Goal: Task Accomplishment & Management: Complete application form

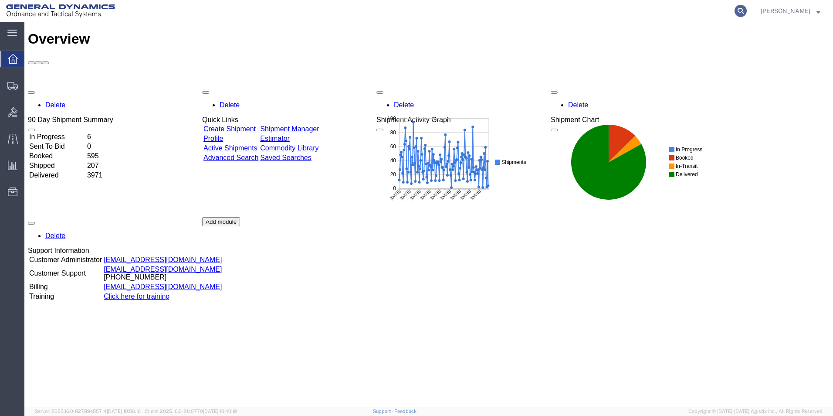
click at [747, 9] on icon at bounding box center [740, 11] width 12 height 12
click at [632, 9] on input "search" at bounding box center [602, 10] width 265 height 21
type input "56444691"
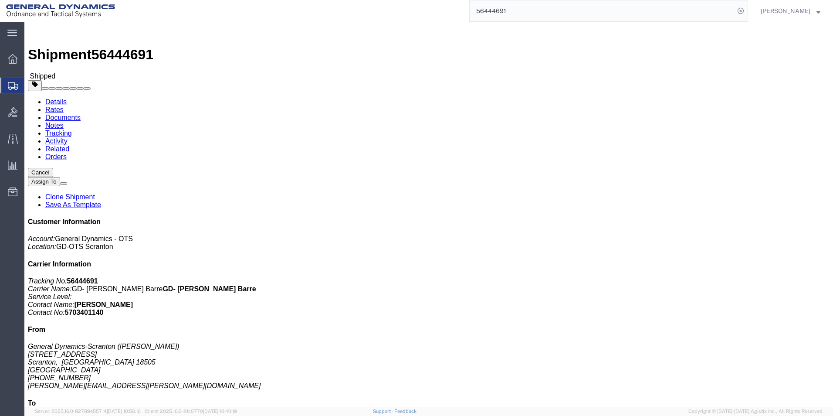
click link "Clone Shipment"
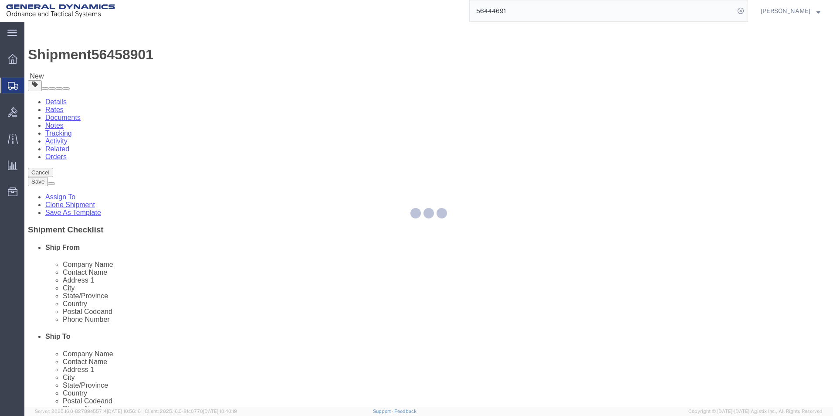
select select
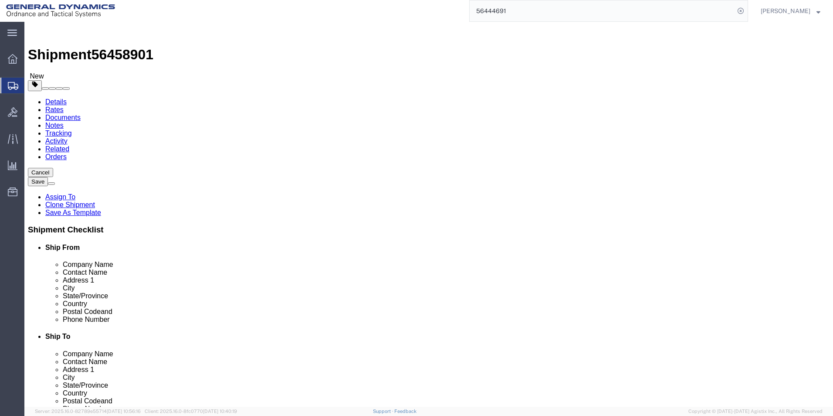
click icon
drag, startPoint x: 132, startPoint y: 169, endPoint x: 101, endPoint y: 169, distance: 30.5
click div "Number Number of packages of specified package type and dimensions 2"
type input "5"
drag, startPoint x: 144, startPoint y: 202, endPoint x: 118, endPoint y: 202, distance: 26.1
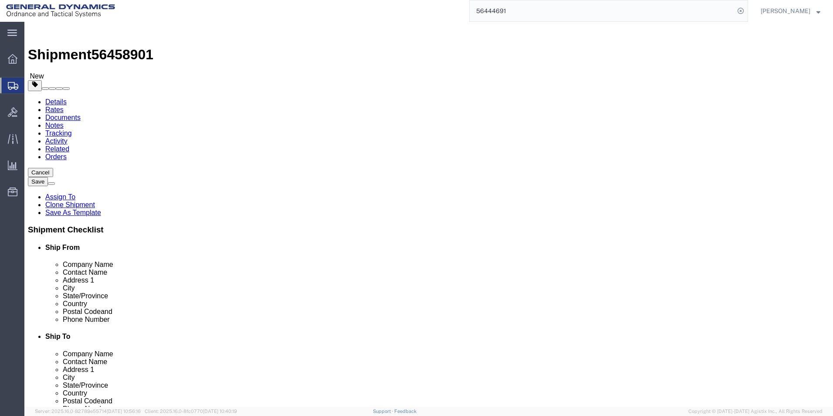
click input "8000.00"
type input "20000"
click dd "80.00 Each"
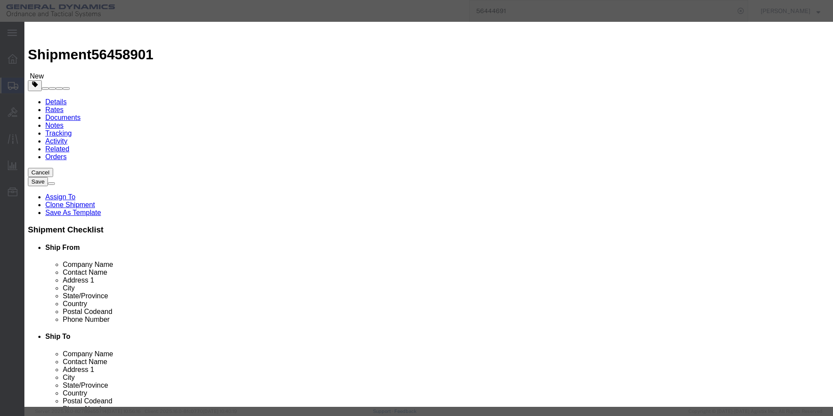
drag, startPoint x: 282, startPoint y: 85, endPoint x: 216, endPoint y: 80, distance: 66.4
click div "Pieces 80.00 Select Bag Barrels 100Board Feet Bottle Box Blister Pack Carats Ca…"
type input "198"
type input "69069.78"
drag, startPoint x: 551, startPoint y: 65, endPoint x: 574, endPoint y: 65, distance: 24.0
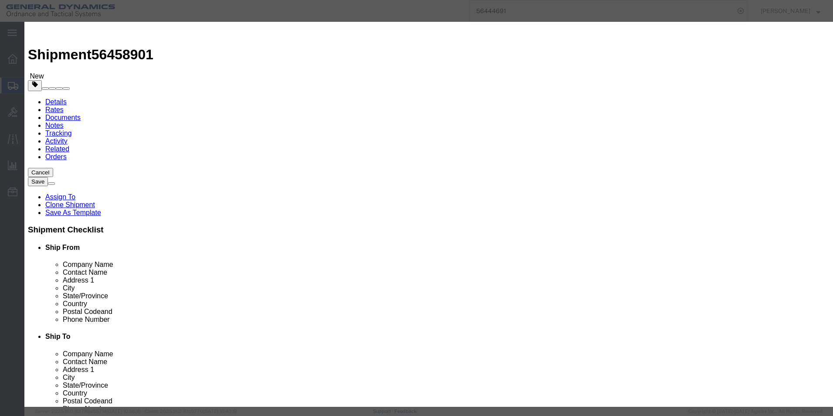
click textarea "HT PARTS. HEAT# T3545-1"
drag, startPoint x: 574, startPoint y: 66, endPoint x: 578, endPoint y: 67, distance: 4.5
click textarea "HT PARTS. HEAT# T3545-1"
type textarea "HT PARTS. HEAT# T3545-2 4 racks@ 40 1 rack @38"
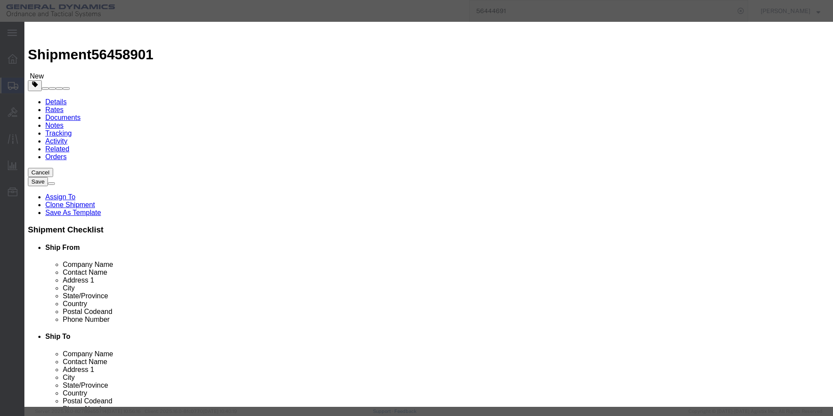
click button "Save & Close"
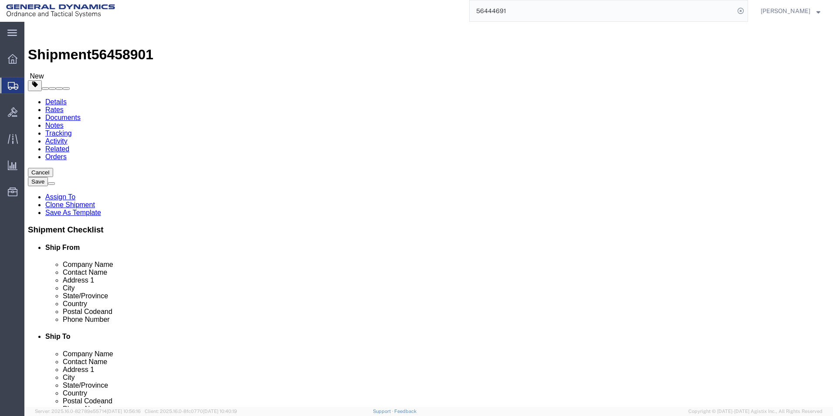
click button "Continue"
click textarea "HT PARTS GOING TO WB. HEAT# T3545-1"
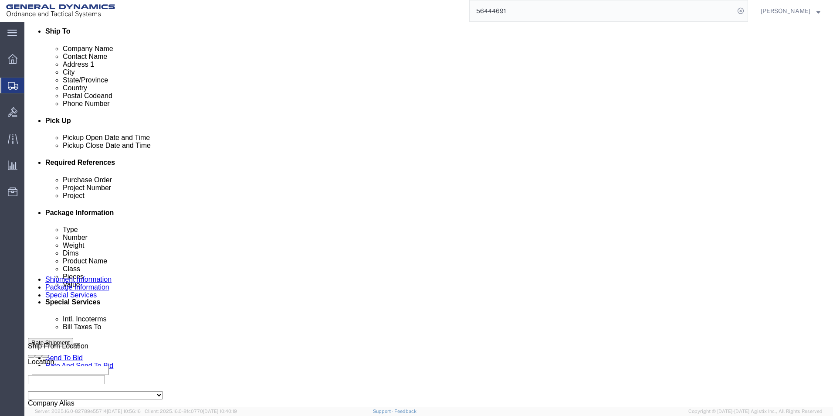
type textarea "HT PARTS GOING TO WB. HEAT# T3545-2"
click select "Select Recipient Account Sender/Shipper Third Party Account"
select select "SHIP"
click select "Select Recipient Account Sender/Shipper Third Party Account"
click button "Rate Shipment"
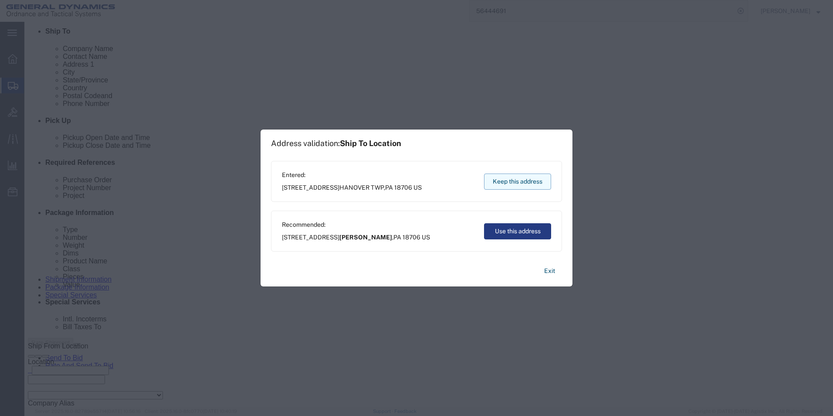
click at [517, 181] on button "Keep this address" at bounding box center [517, 181] width 67 height 16
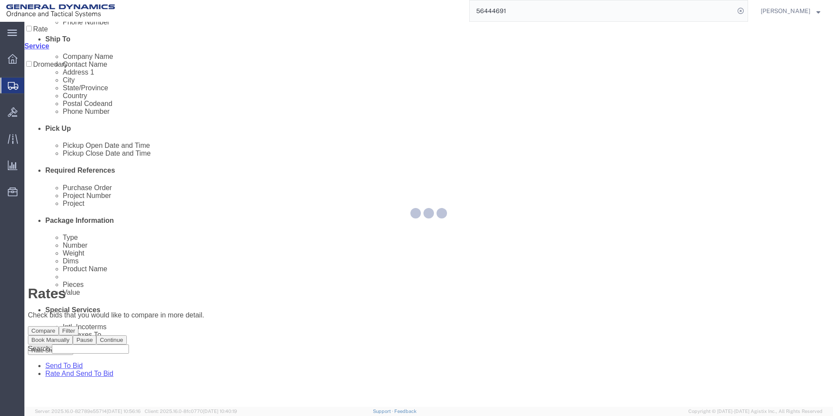
scroll to position [0, 0]
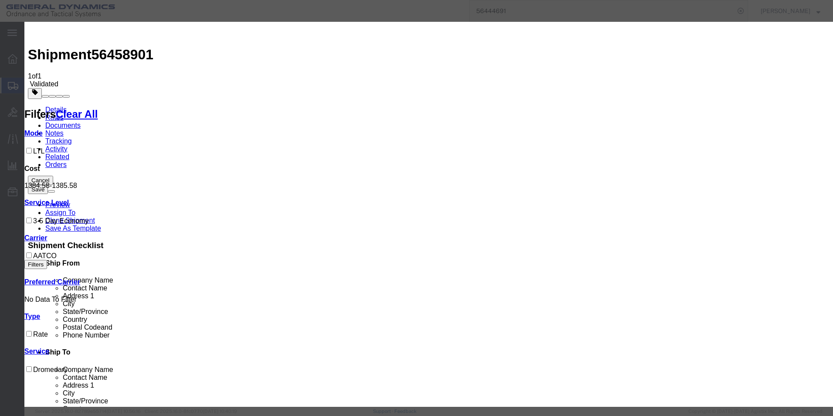
select select "16394"
select select "32203"
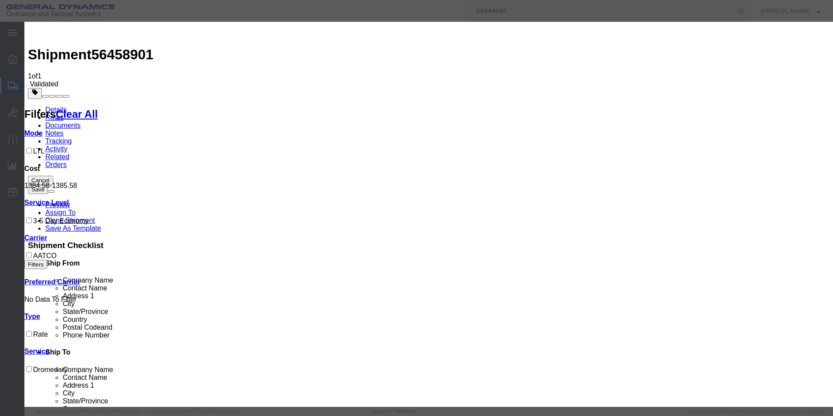
type input "56458901"
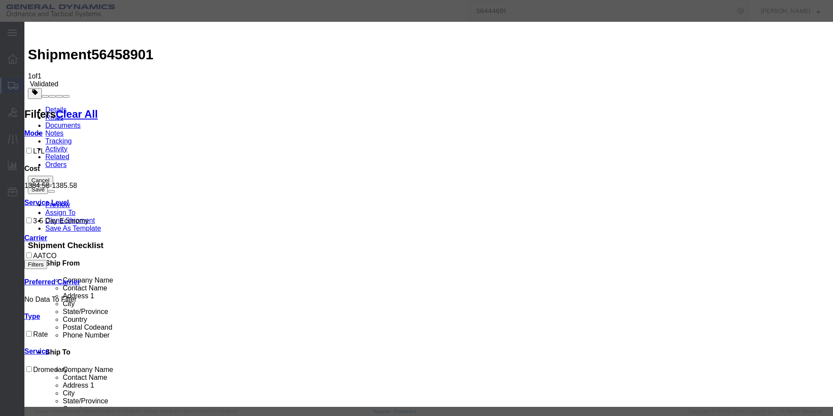
type input "[PERSON_NAME]"
type input "2722280724"
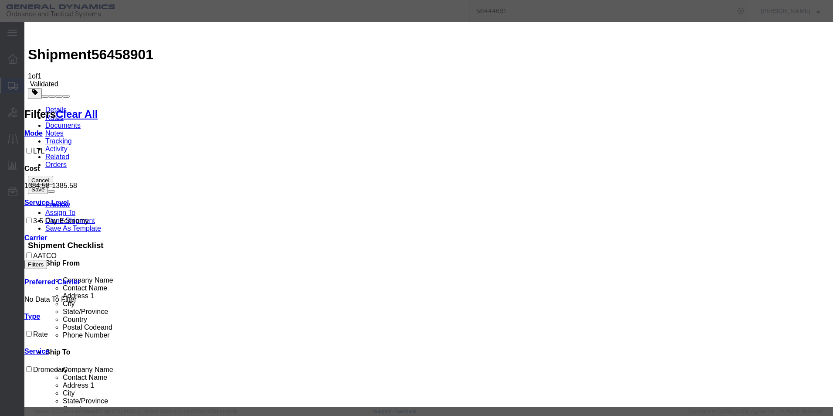
select select "1400"
